Goal: Information Seeking & Learning: Learn about a topic

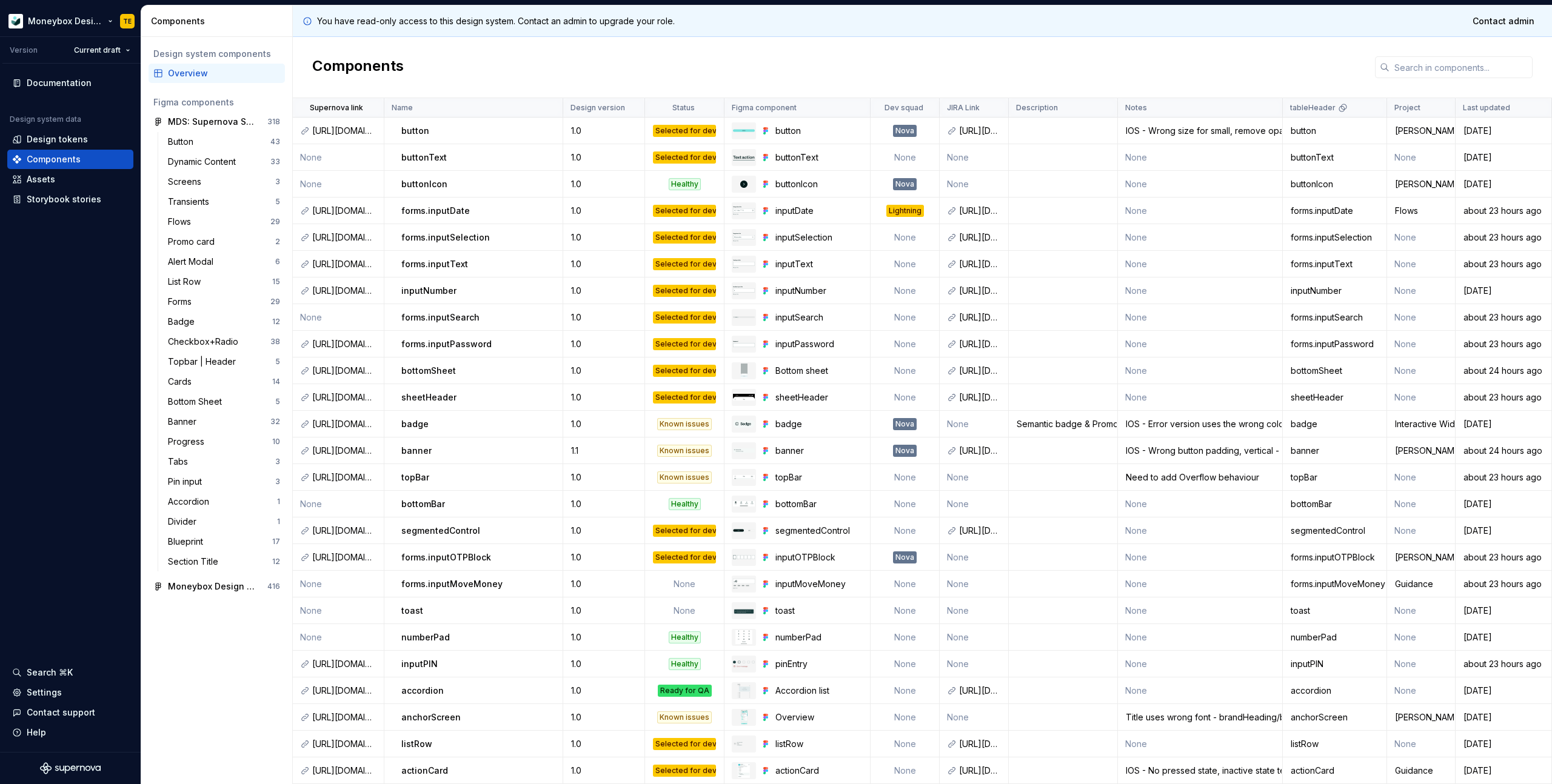
scroll to position [80, 0]
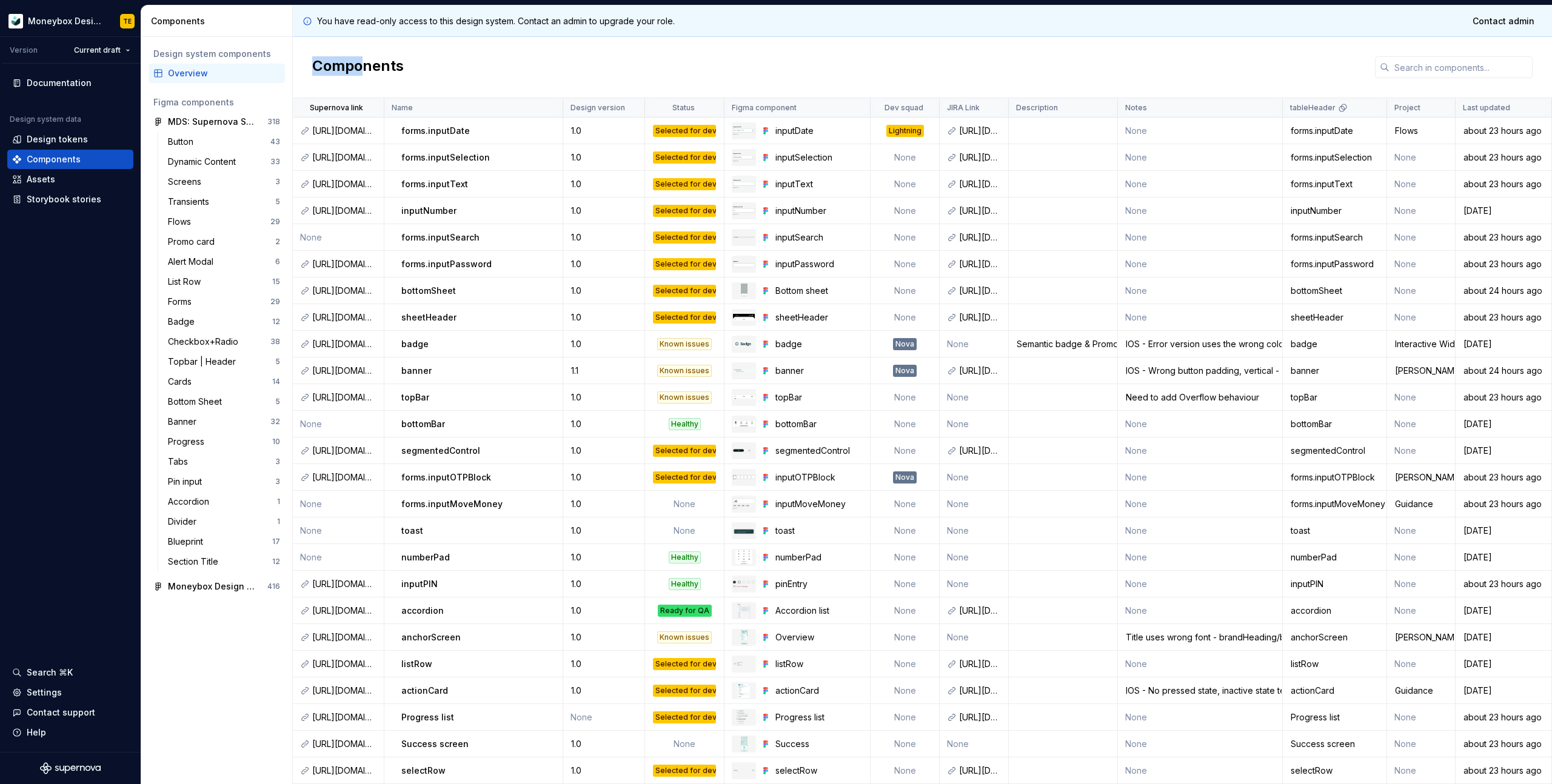
drag, startPoint x: 311, startPoint y: 62, endPoint x: 412, endPoint y: 60, distance: 101.0
click at [400, 60] on div "Components" at bounding box center [922, 68] width 1259 height 61
click at [414, 60] on div "Components" at bounding box center [922, 68] width 1259 height 61
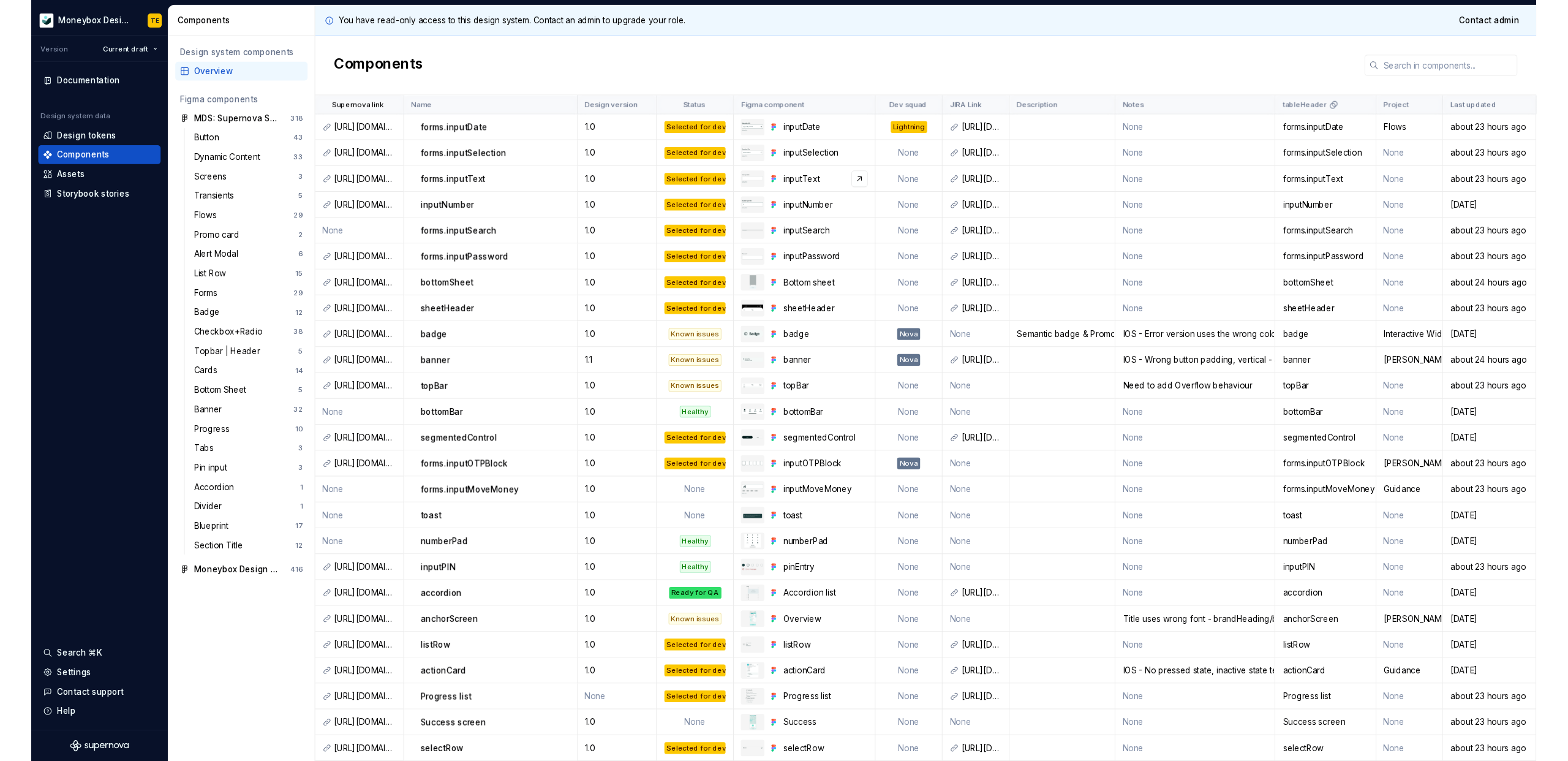
scroll to position [0, 0]
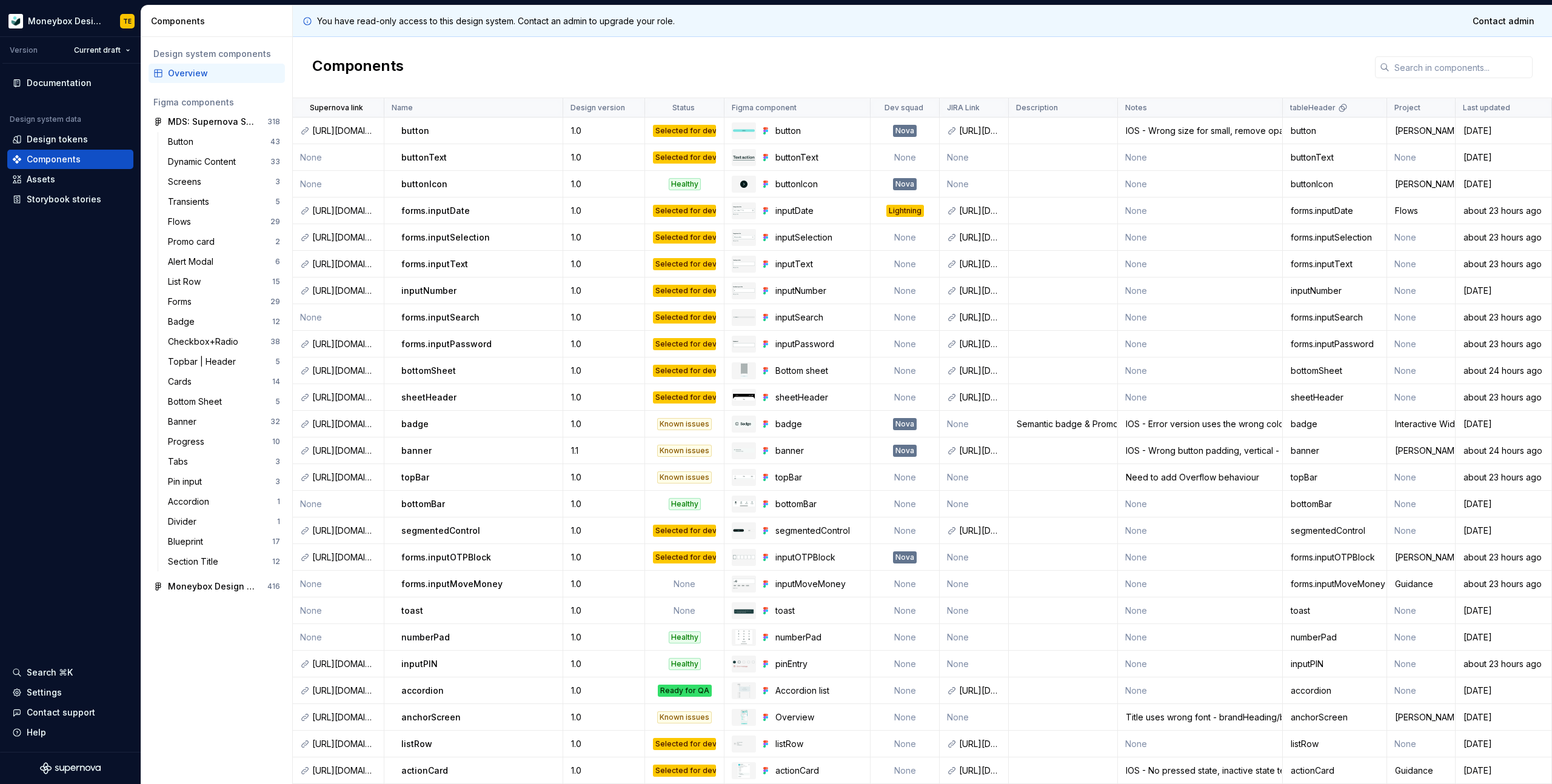
click at [878, 62] on div "Components" at bounding box center [922, 68] width 1259 height 61
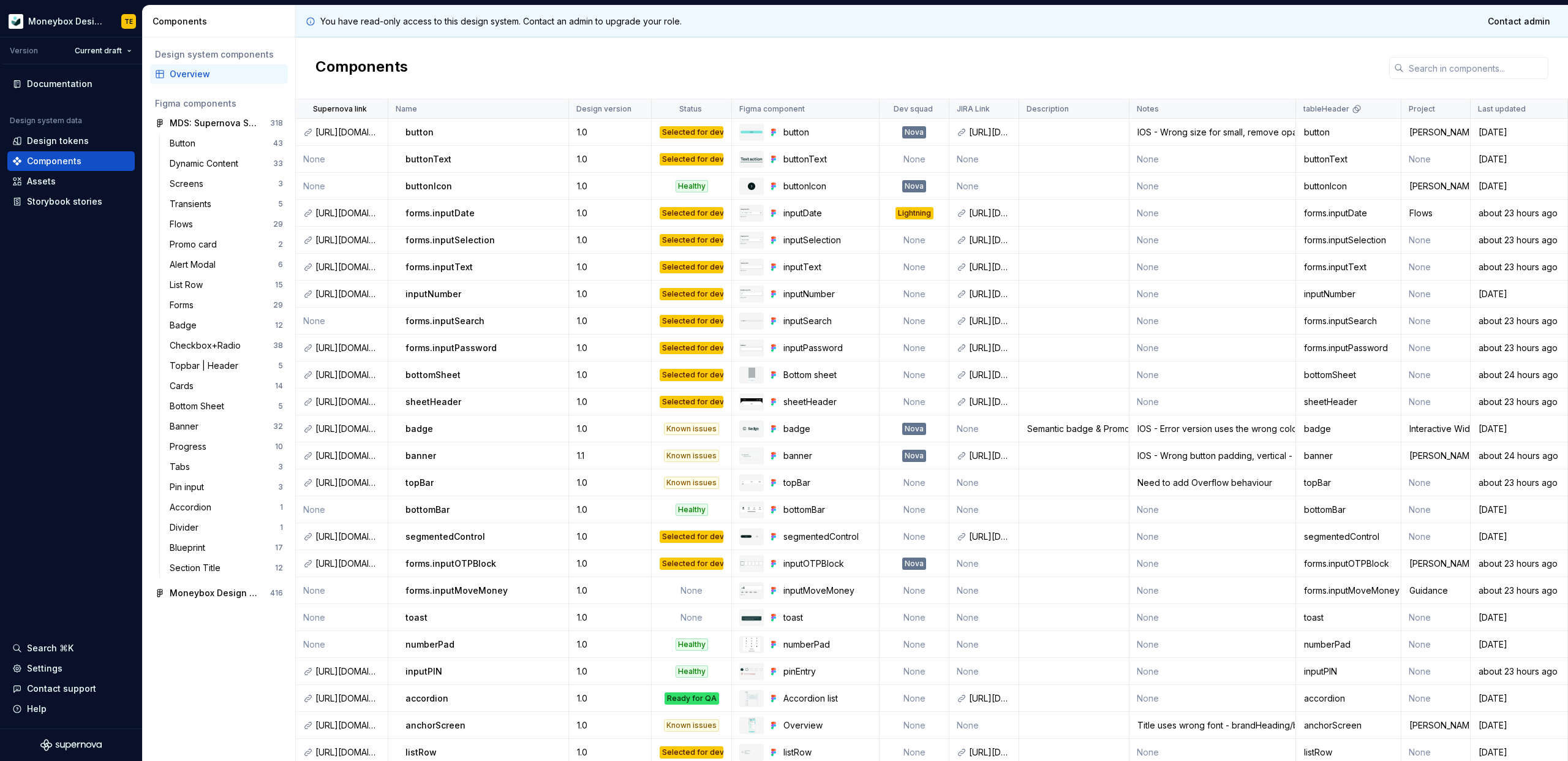
click at [885, 37] on div "You have read-only access to this design system. Contact an admin to upgrade yo…" at bounding box center [932, 21] width 1272 height 32
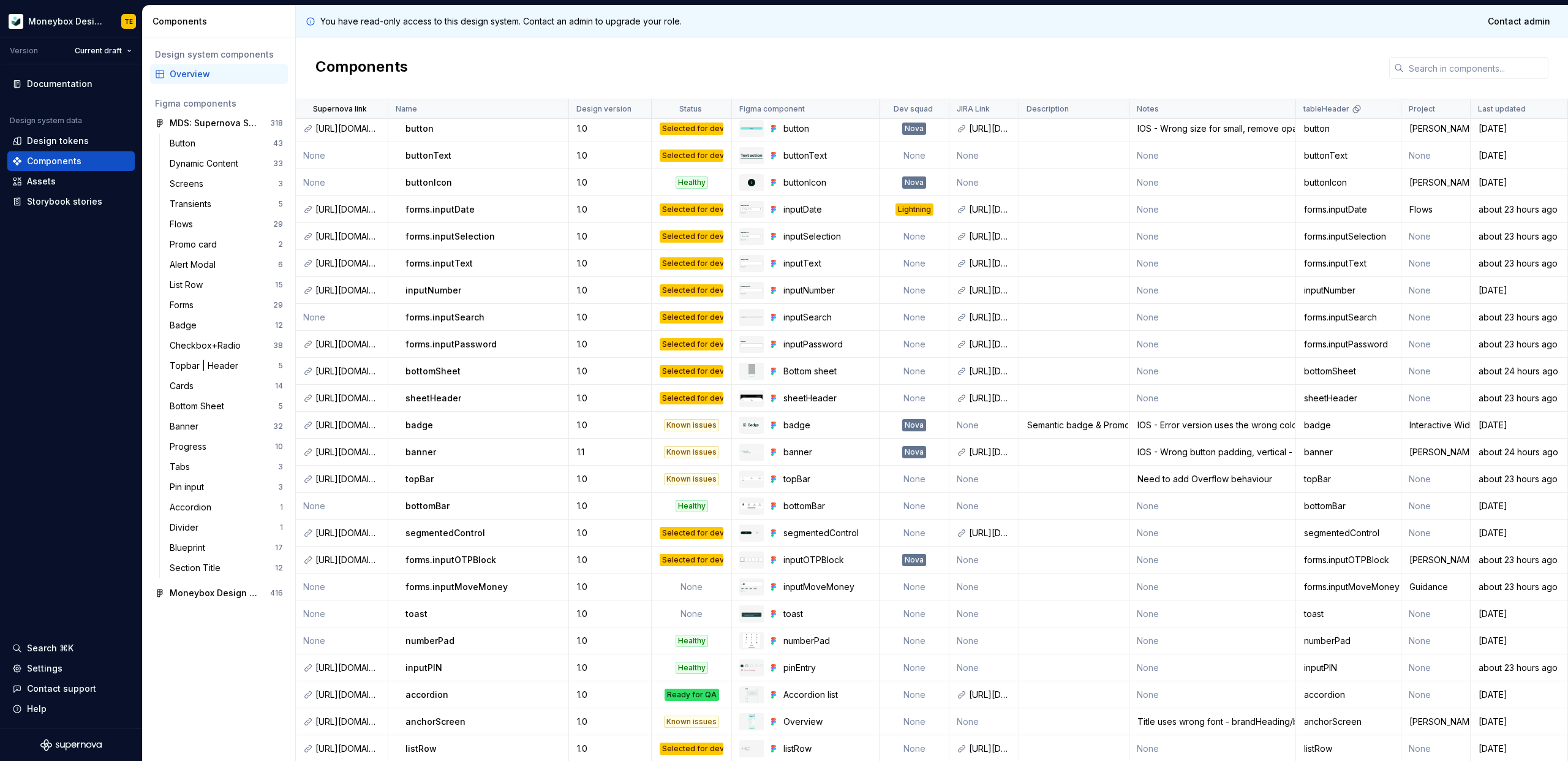
scroll to position [7, 0]
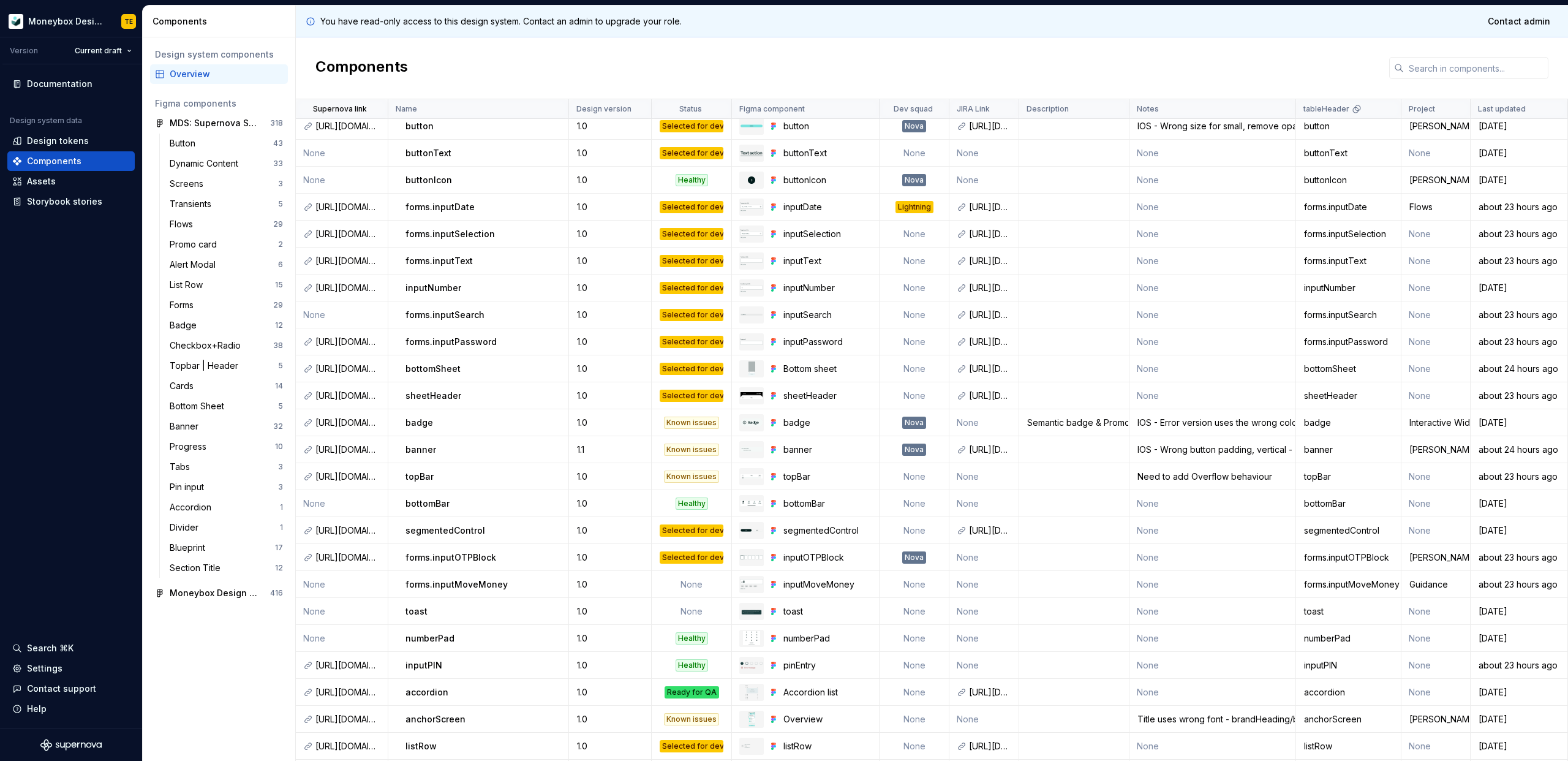
click at [585, 67] on div "Components" at bounding box center [932, 69] width 1272 height 62
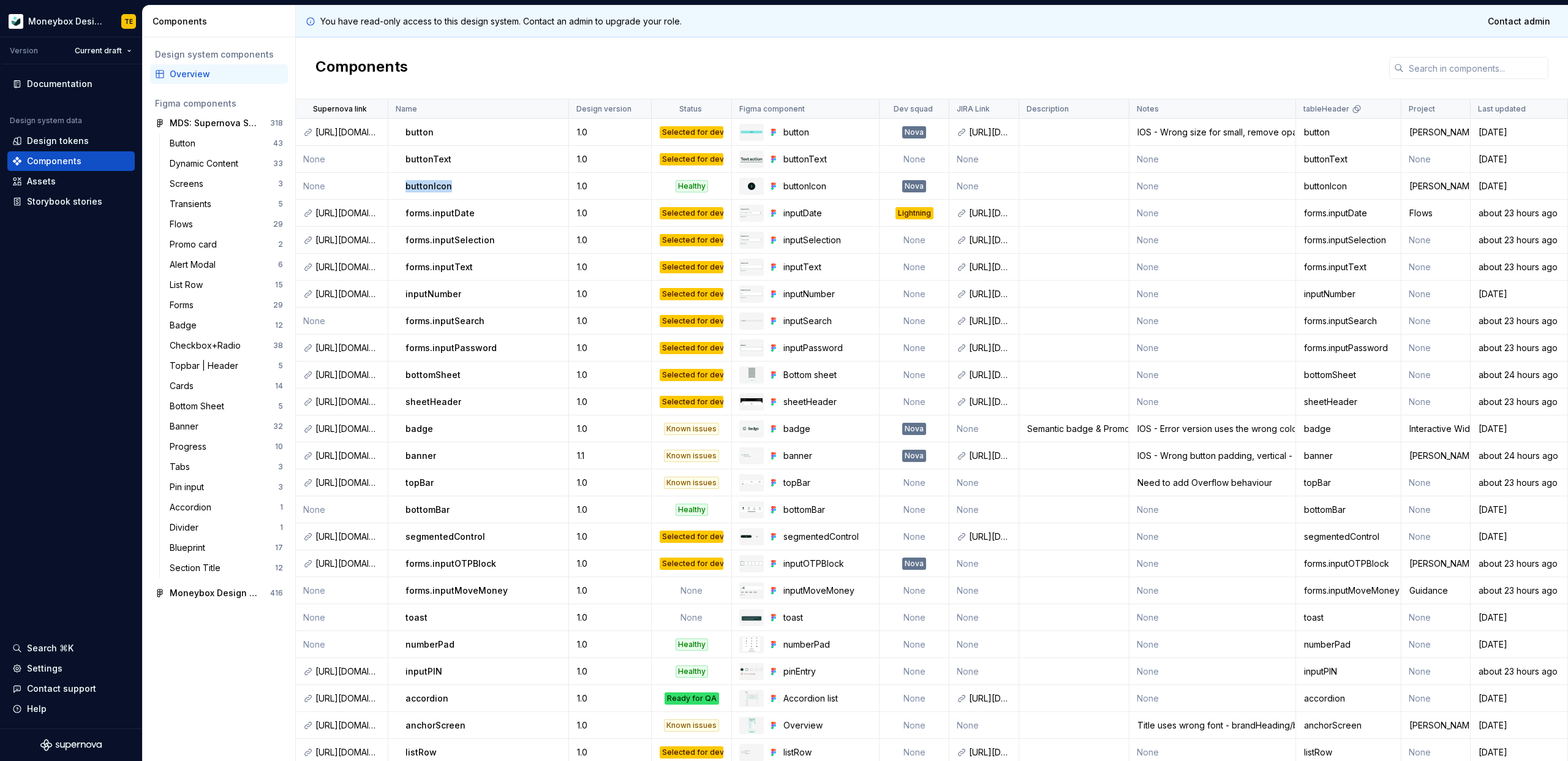
drag, startPoint x: 401, startPoint y: 182, endPoint x: 452, endPoint y: 184, distance: 51.0
click at [452, 183] on td "buttonIcon" at bounding box center [479, 186] width 181 height 27
click at [452, 184] on div "buttonIcon" at bounding box center [486, 186] width 162 height 12
drag, startPoint x: 576, startPoint y: 189, endPoint x: 532, endPoint y: 191, distance: 44.0
click at [542, 191] on tr "None buttonIcon 1.0 Healthy buttonIcon Nova None None buttonIcon Reg rebrand [D…" at bounding box center [932, 186] width 1272 height 27
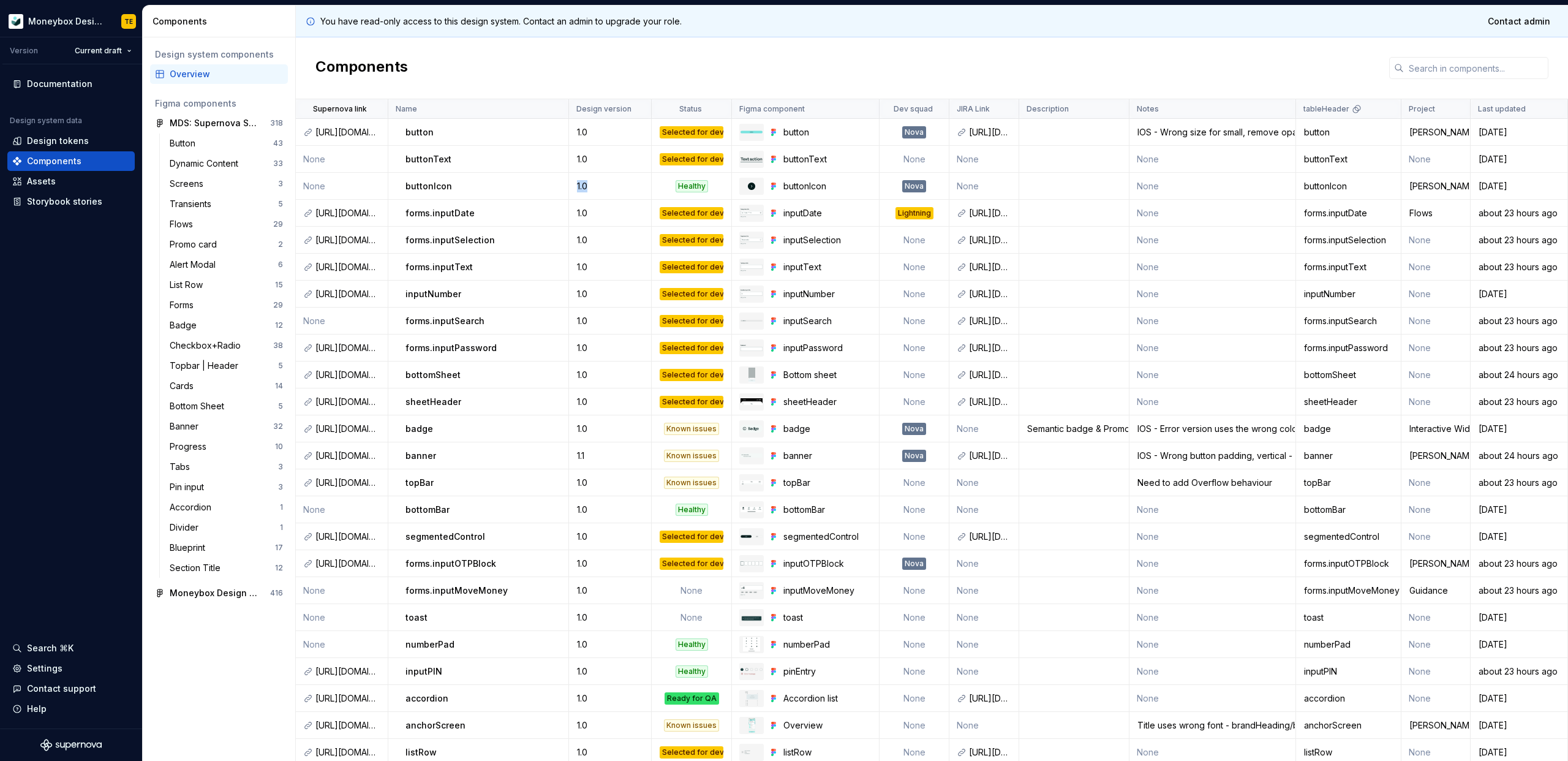
click at [409, 192] on td "buttonIcon" at bounding box center [479, 186] width 181 height 27
drag, startPoint x: 405, startPoint y: 179, endPoint x: 453, endPoint y: 181, distance: 48.0
click at [453, 181] on td "buttonIcon" at bounding box center [479, 186] width 181 height 27
click at [453, 181] on div "buttonIcon" at bounding box center [486, 186] width 162 height 12
drag, startPoint x: 405, startPoint y: 133, endPoint x: 455, endPoint y: 133, distance: 50.0
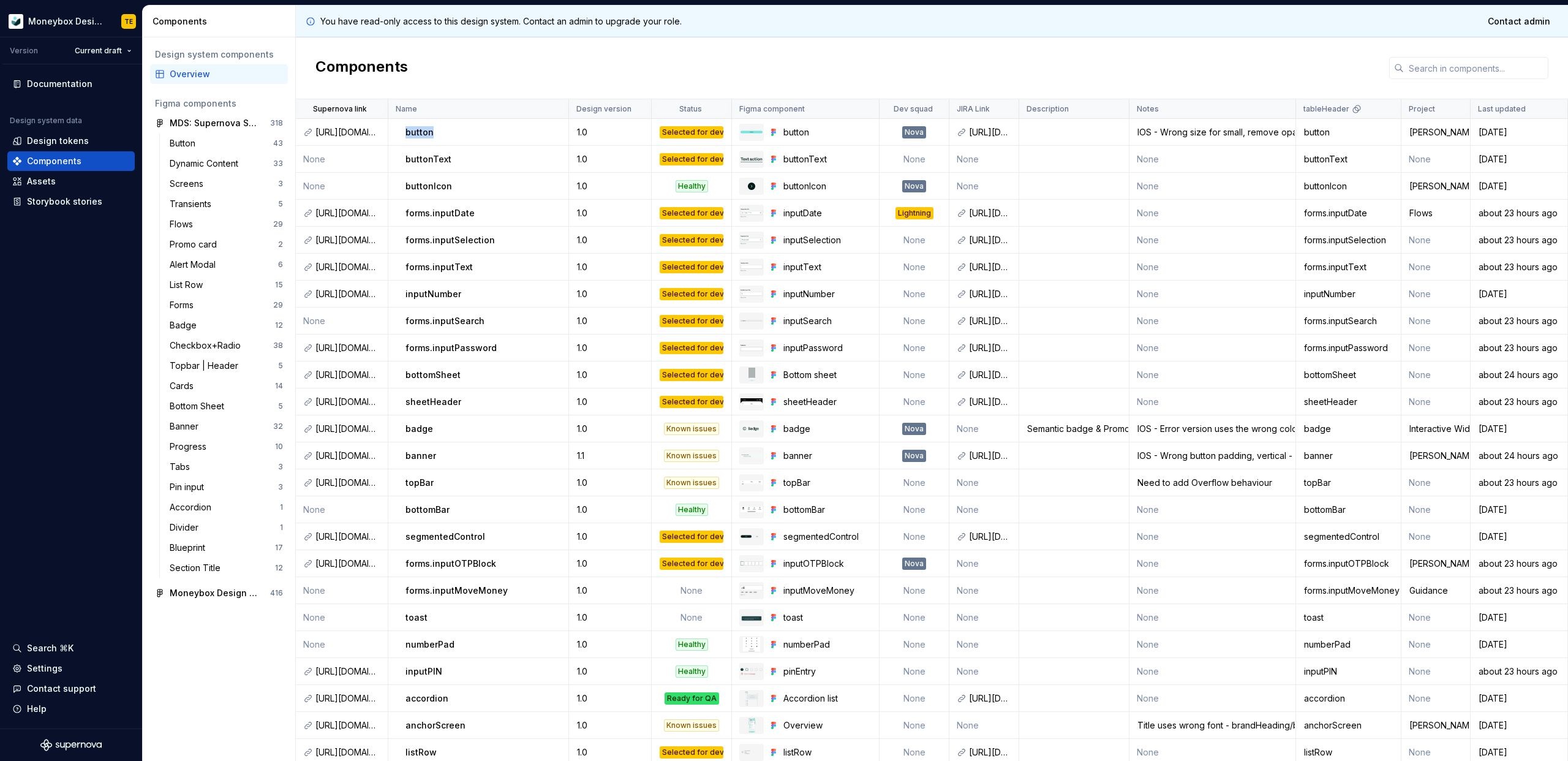
click at [455, 133] on div "button" at bounding box center [486, 132] width 162 height 12
drag, startPoint x: 429, startPoint y: 318, endPoint x: 485, endPoint y: 324, distance: 56.3
click at [484, 324] on div "forms.inputSearch" at bounding box center [486, 321] width 162 height 12
click at [485, 324] on div "forms.inputSearch" at bounding box center [486, 321] width 162 height 12
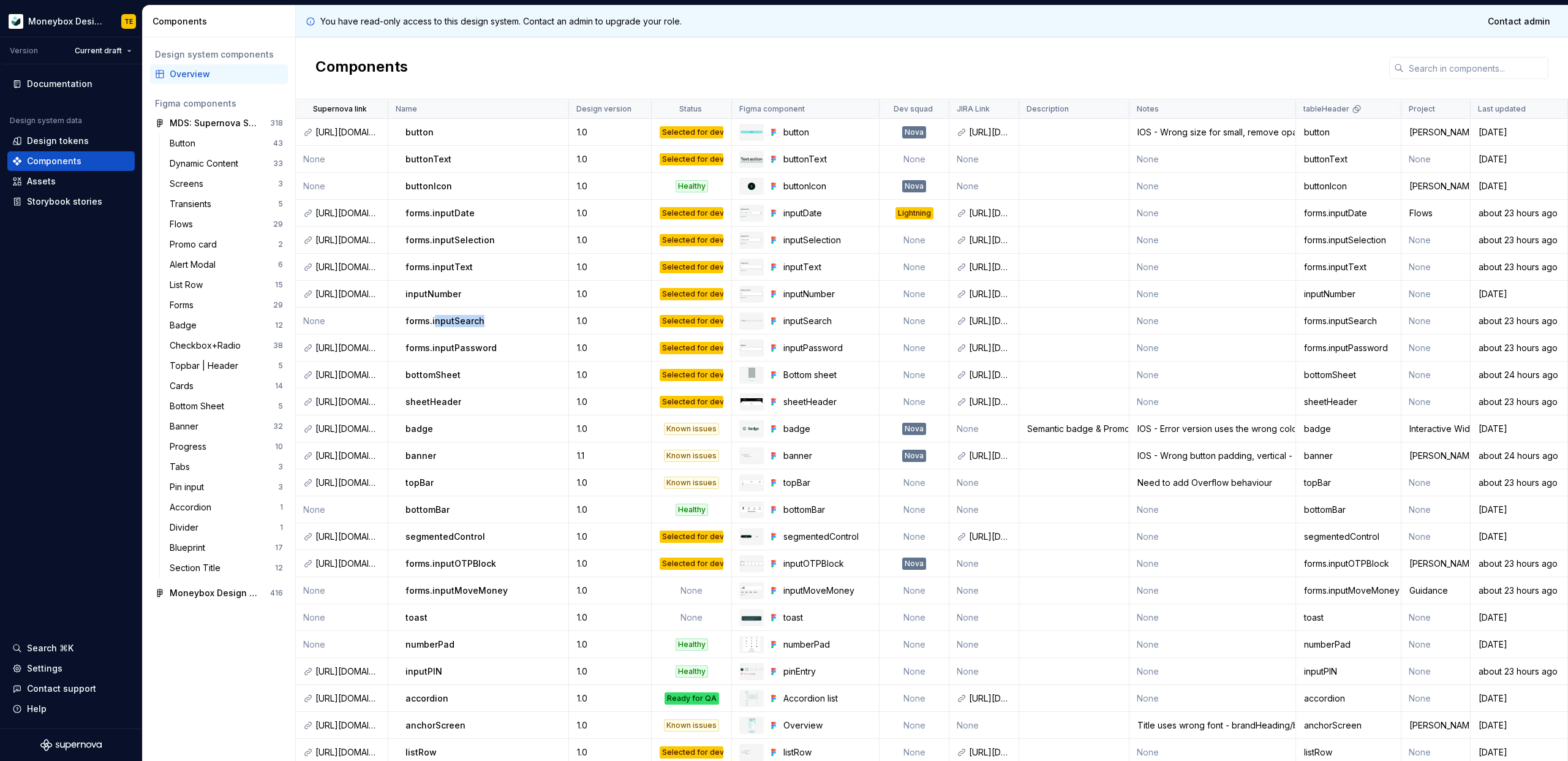
drag, startPoint x: 470, startPoint y: 319, endPoint x: 431, endPoint y: 316, distance: 39.1
click at [431, 316] on div "forms.inputSearch" at bounding box center [486, 321] width 162 height 12
click at [431, 316] on p "forms.inputSearch" at bounding box center [444, 321] width 79 height 12
drag, startPoint x: 471, startPoint y: 322, endPoint x: 485, endPoint y: 319, distance: 14.3
click at [484, 320] on div "forms.inputSearch" at bounding box center [486, 321] width 162 height 12
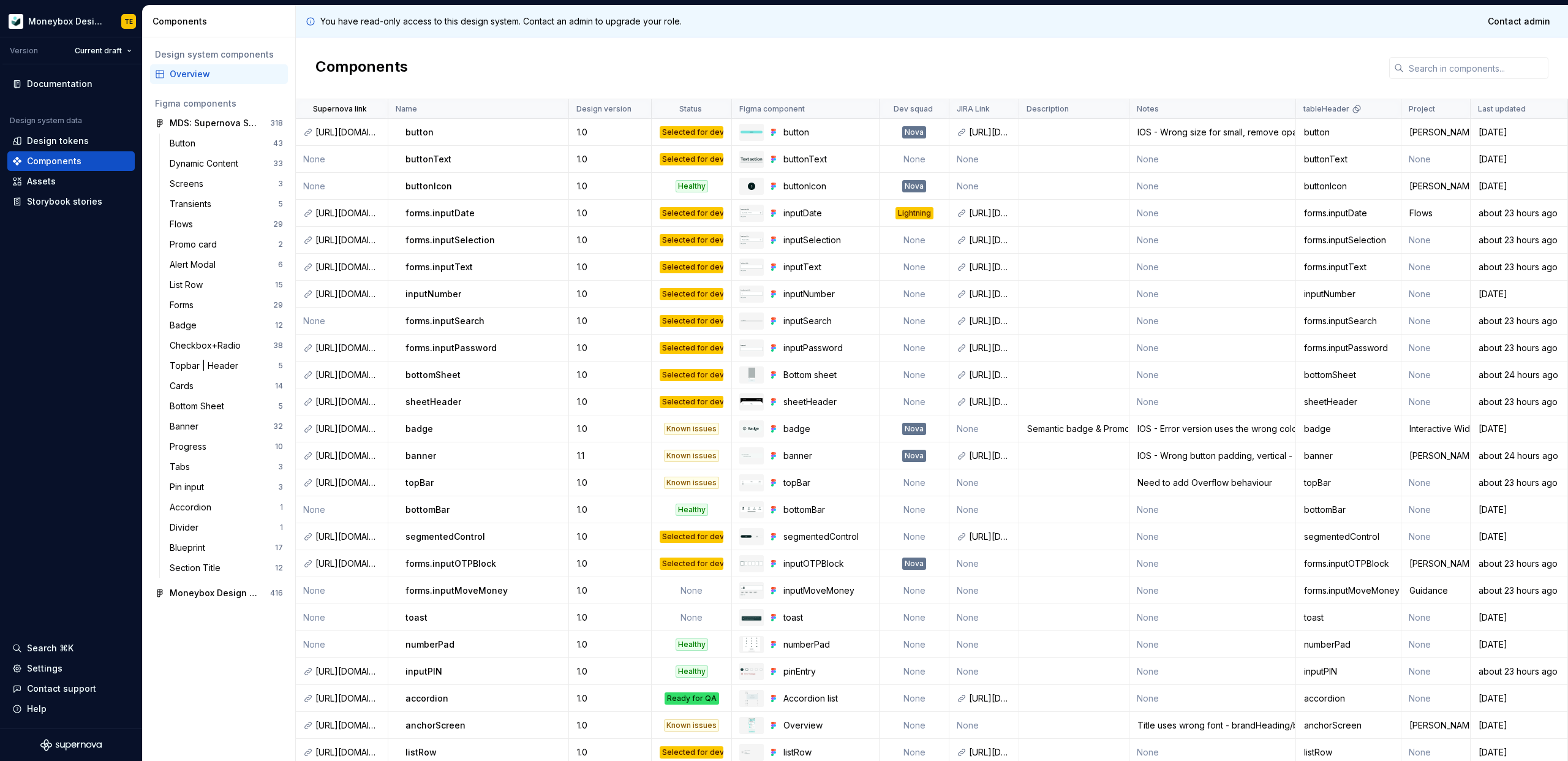
drag, startPoint x: 486, startPoint y: 320, endPoint x: 616, endPoint y: 324, distance: 130.1
click at [486, 320] on div "forms.inputSearch" at bounding box center [486, 321] width 162 height 12
click at [466, 320] on p "forms.inputSearch" at bounding box center [444, 321] width 79 height 12
click at [468, 319] on p "forms.inputSearch" at bounding box center [444, 321] width 79 height 12
click at [914, 58] on div "Components" at bounding box center [932, 69] width 1272 height 62
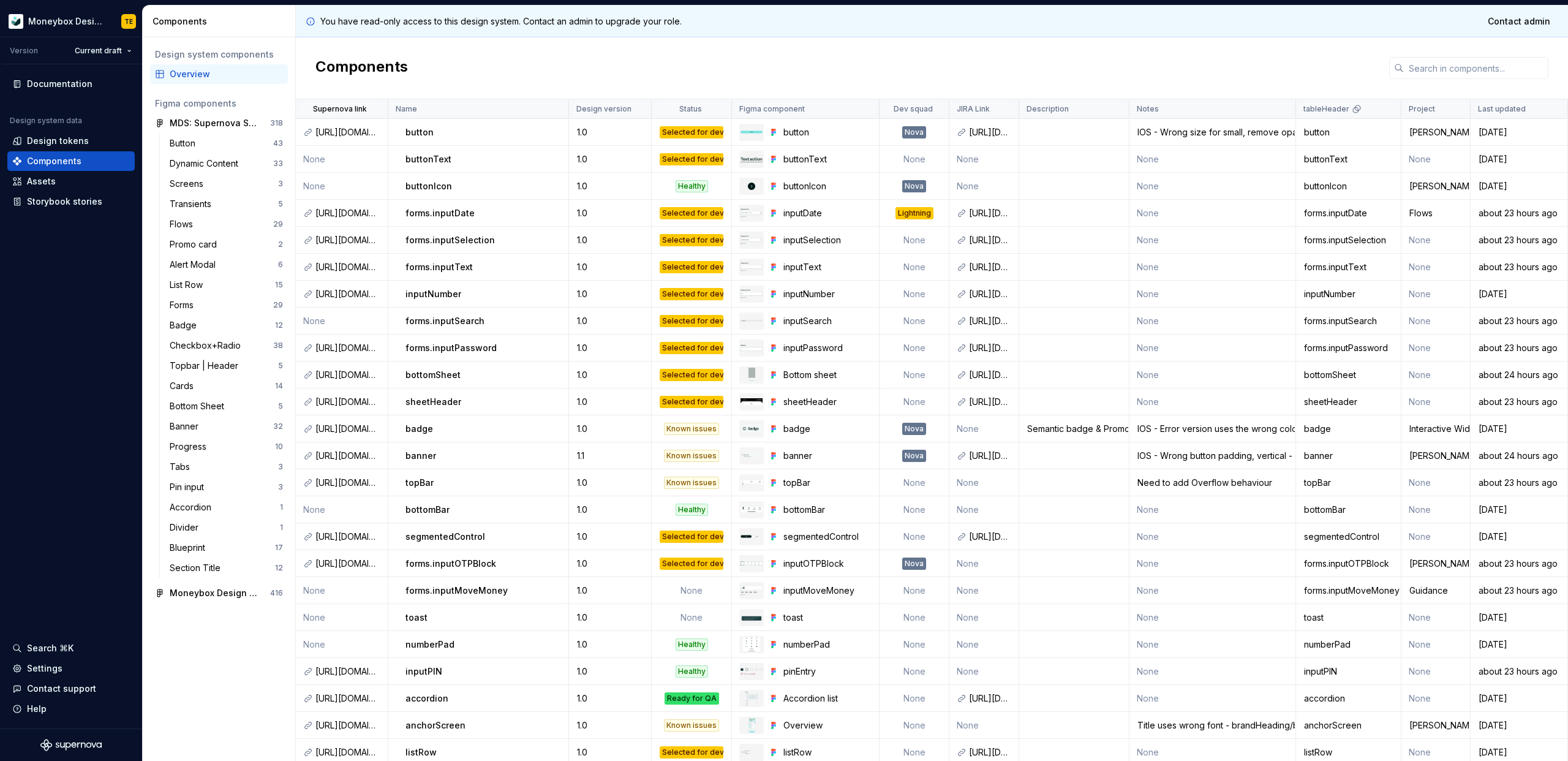
drag, startPoint x: 955, startPoint y: 52, endPoint x: 978, endPoint y: 49, distance: 23.2
click at [955, 52] on div "Components" at bounding box center [932, 69] width 1272 height 62
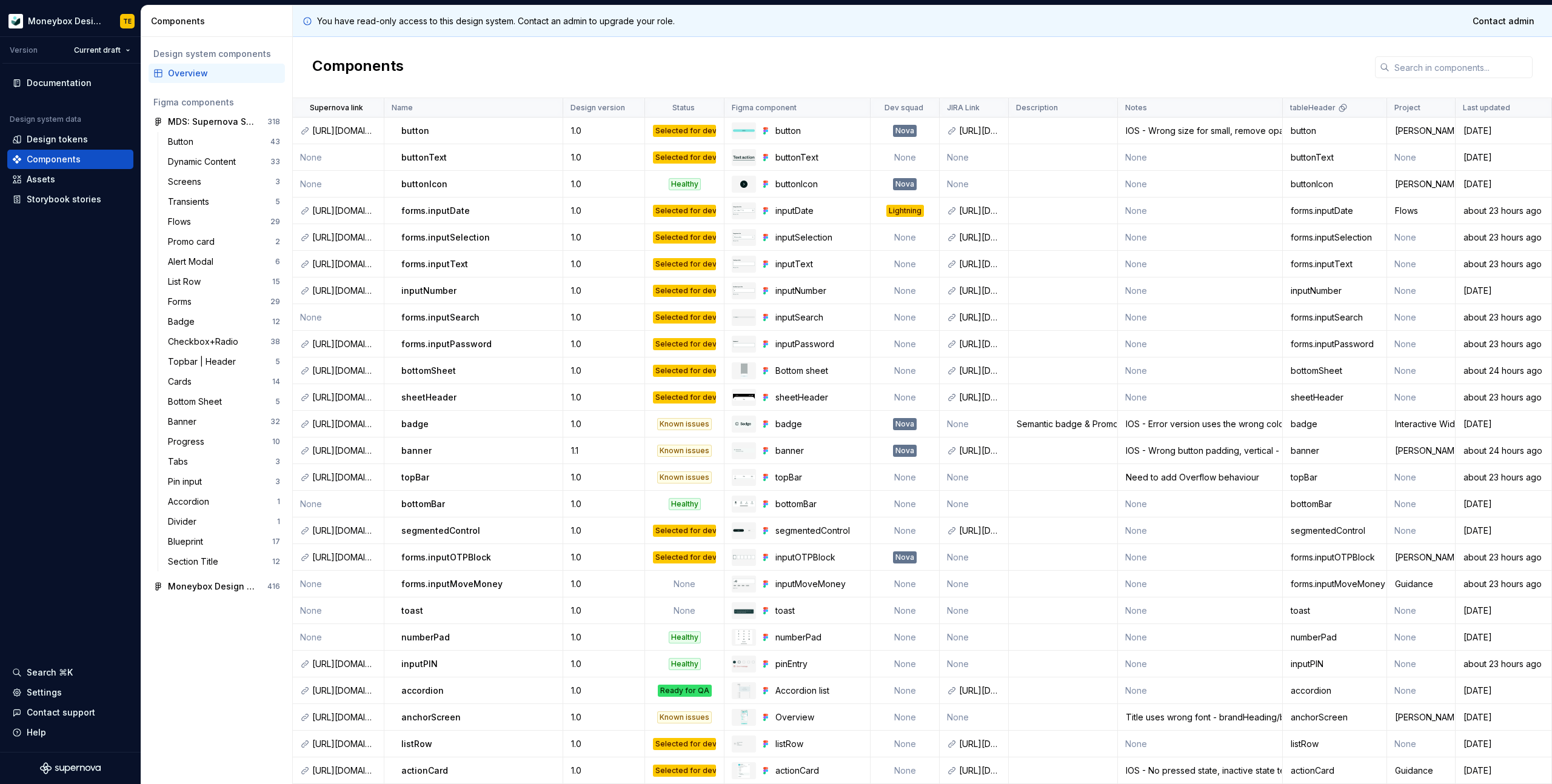
click at [965, 54] on div "Components" at bounding box center [922, 68] width 1259 height 61
